Goal: Information Seeking & Learning: Learn about a topic

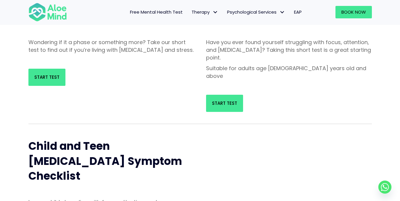
scroll to position [107, 0]
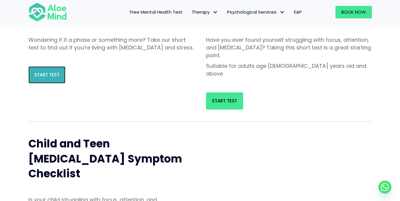
click at [48, 83] on link "Start Test" at bounding box center [46, 74] width 37 height 17
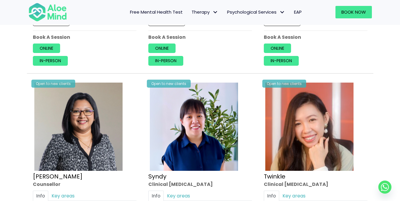
scroll to position [1357, 0]
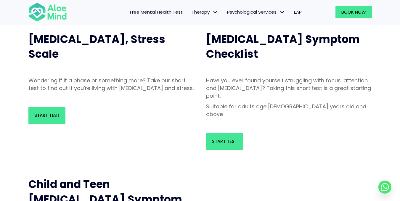
scroll to position [74, 0]
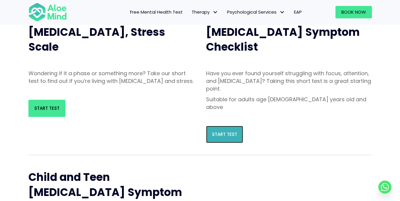
click at [219, 126] on link "Start Test" at bounding box center [224, 134] width 37 height 17
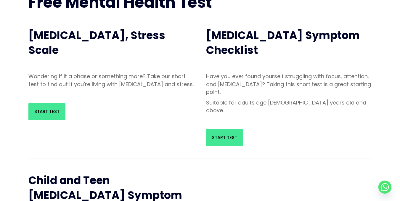
scroll to position [0, 0]
